Goal: Navigation & Orientation: Find specific page/section

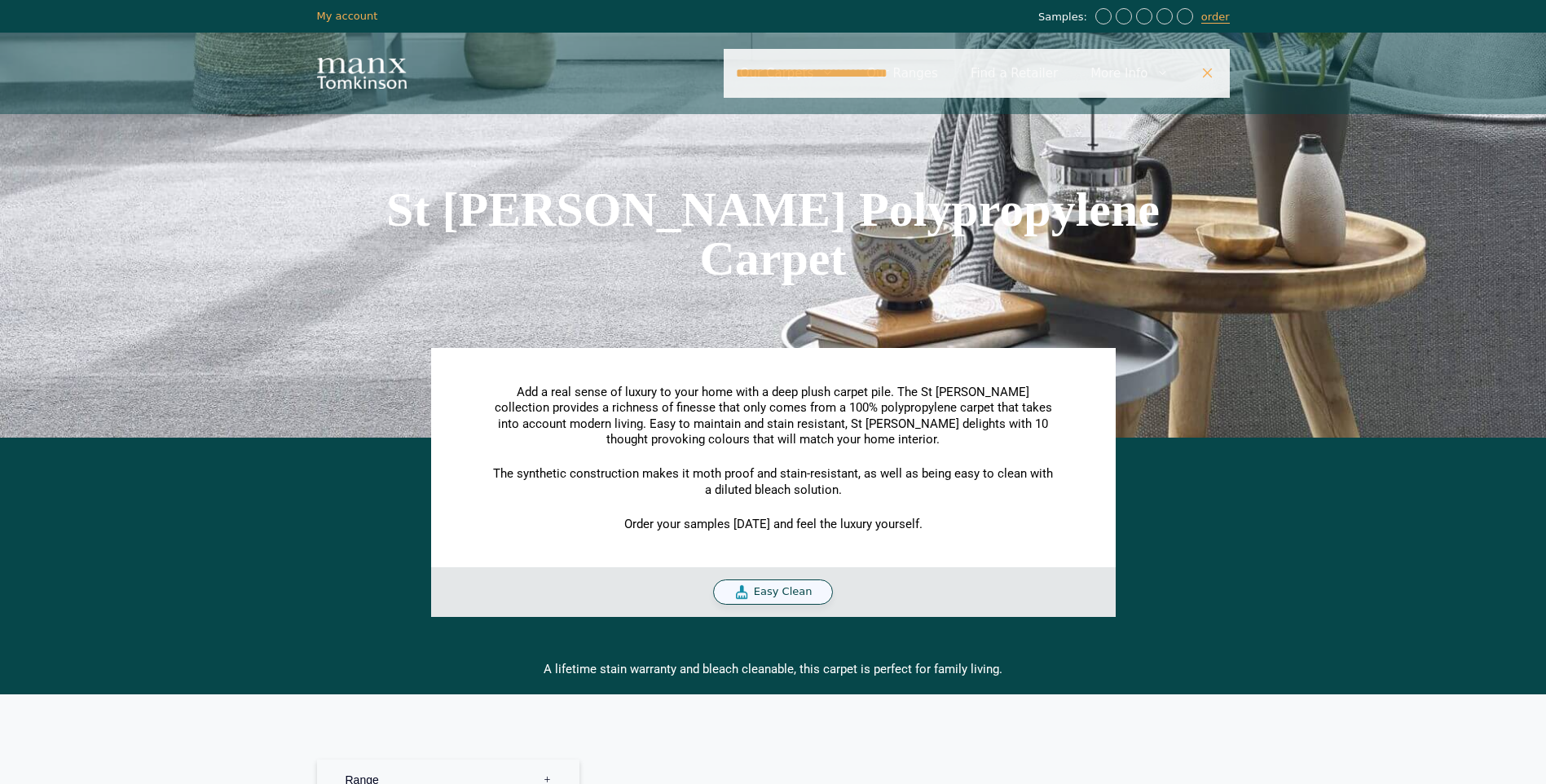
click at [1206, 74] on icon "Close Search Bar" at bounding box center [1206, 73] width 12 height 12
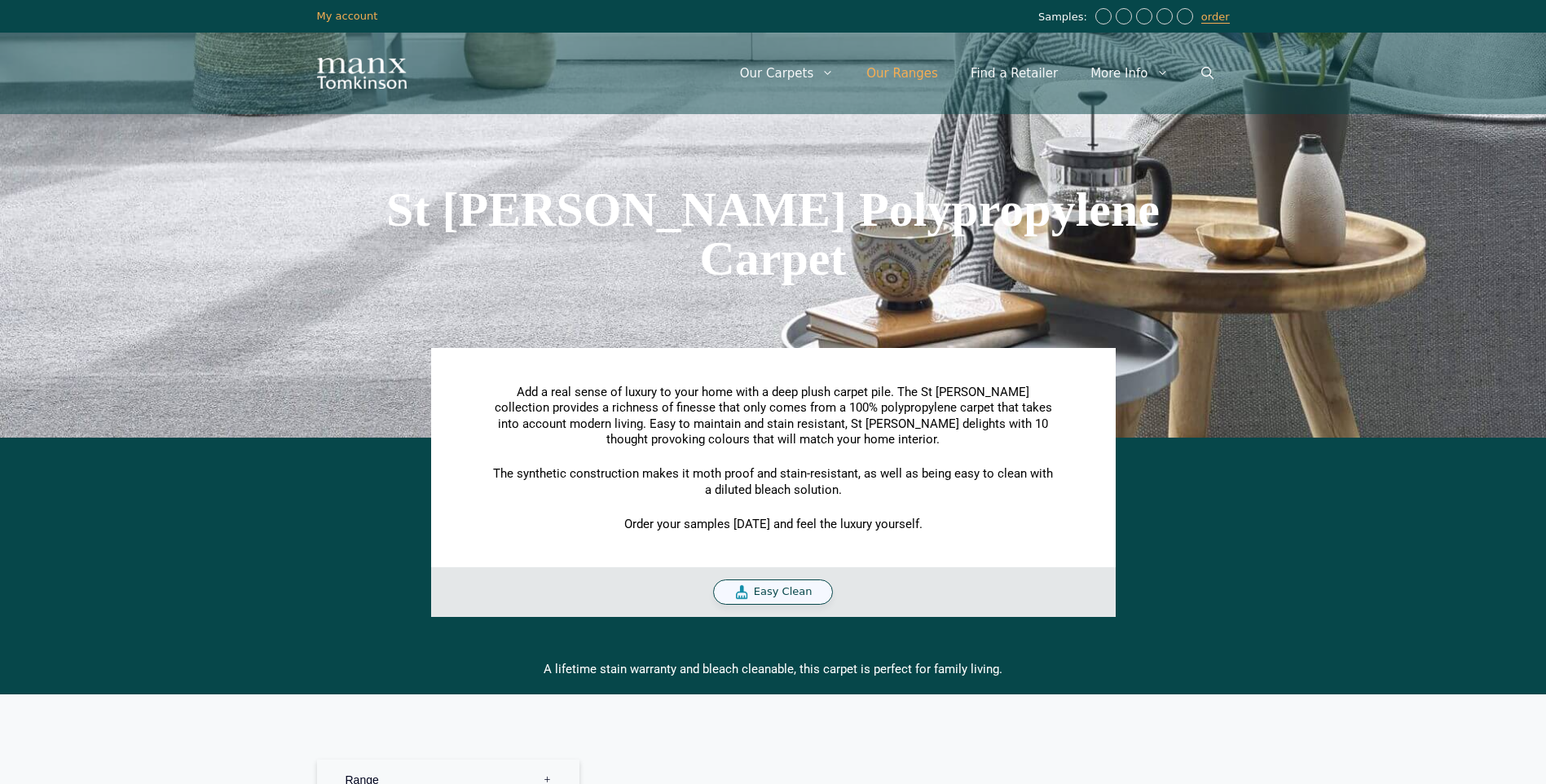
click at [919, 77] on link "Our Ranges" at bounding box center [901, 74] width 104 height 49
